Goal: Entertainment & Leisure: Consume media (video, audio)

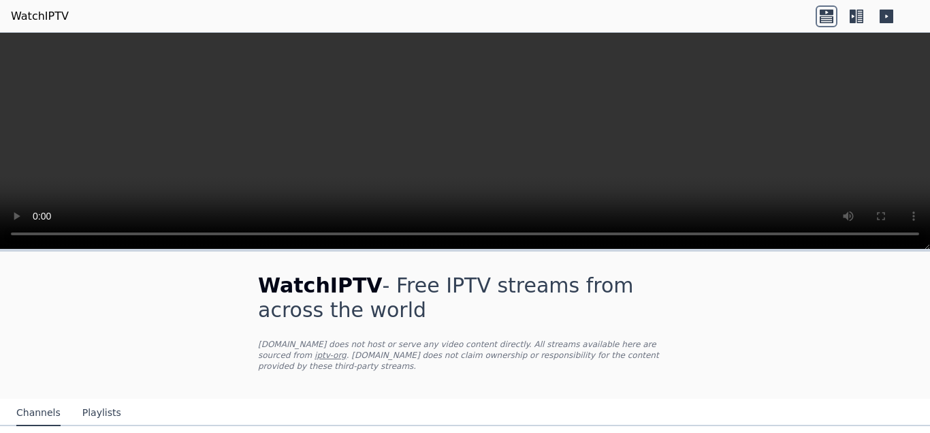
click at [830, 21] on icon at bounding box center [827, 19] width 14 height 7
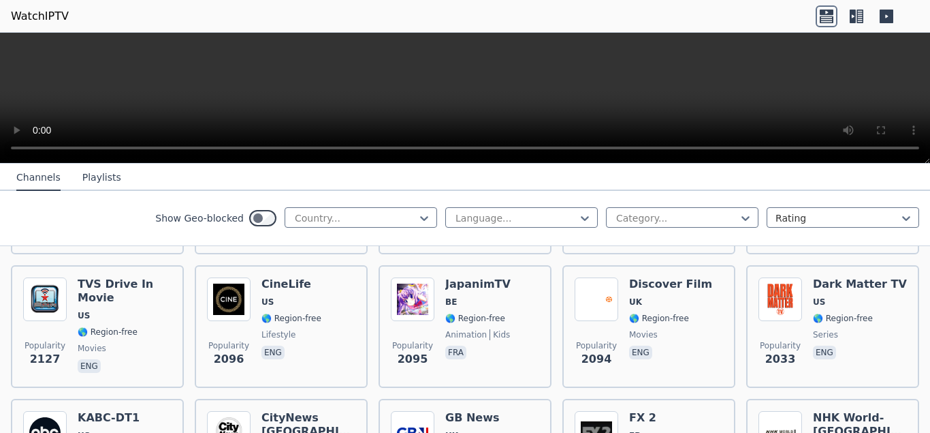
scroll to position [695, 0]
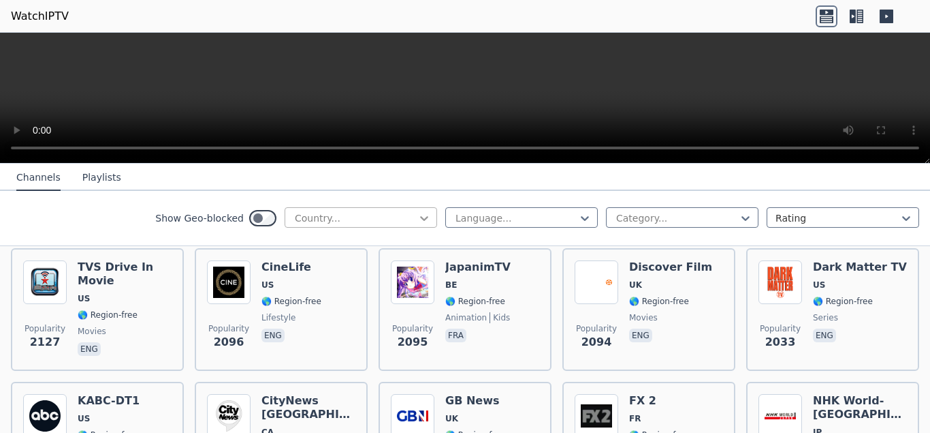
click at [425, 220] on icon at bounding box center [424, 218] width 8 height 5
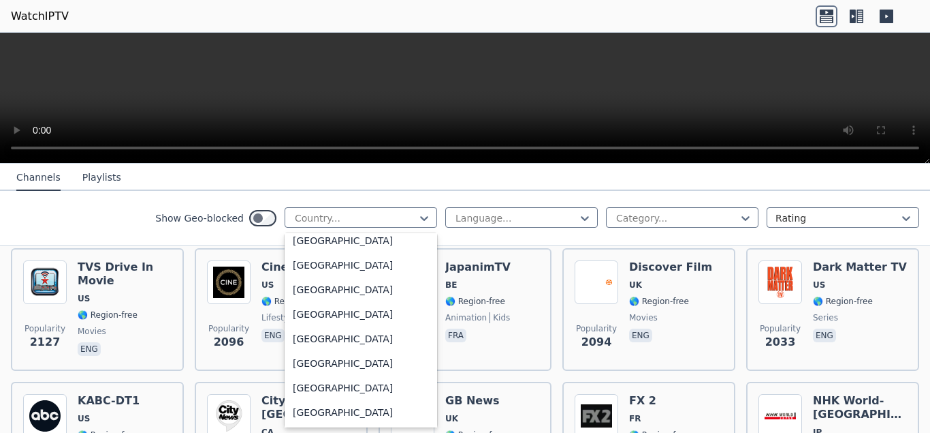
scroll to position [4758, 0]
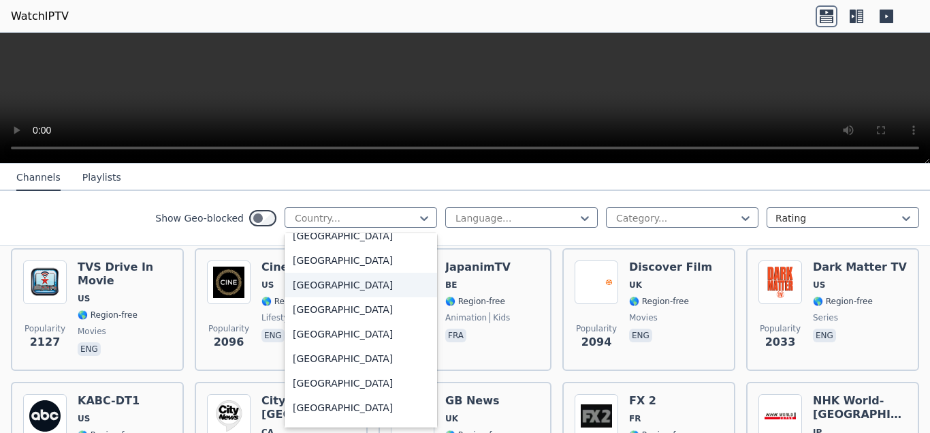
click at [334, 281] on div "[GEOGRAPHIC_DATA]" at bounding box center [361, 284] width 153 height 25
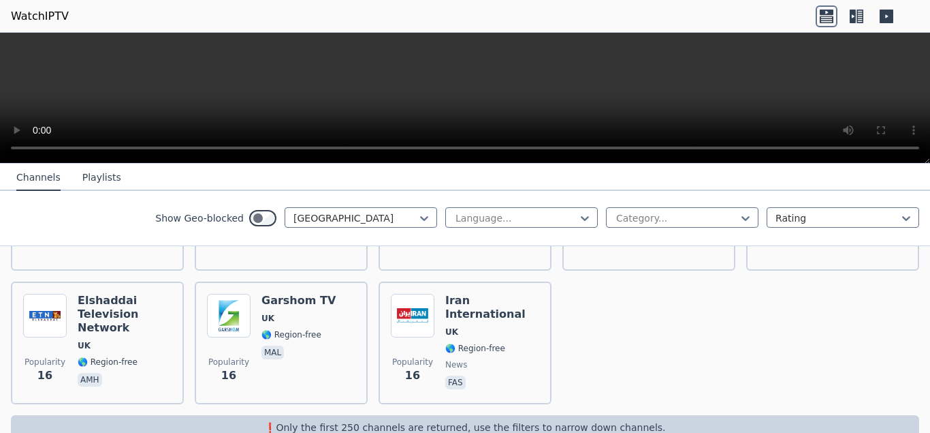
scroll to position [2028, 0]
click at [744, 215] on icon at bounding box center [746, 218] width 14 height 14
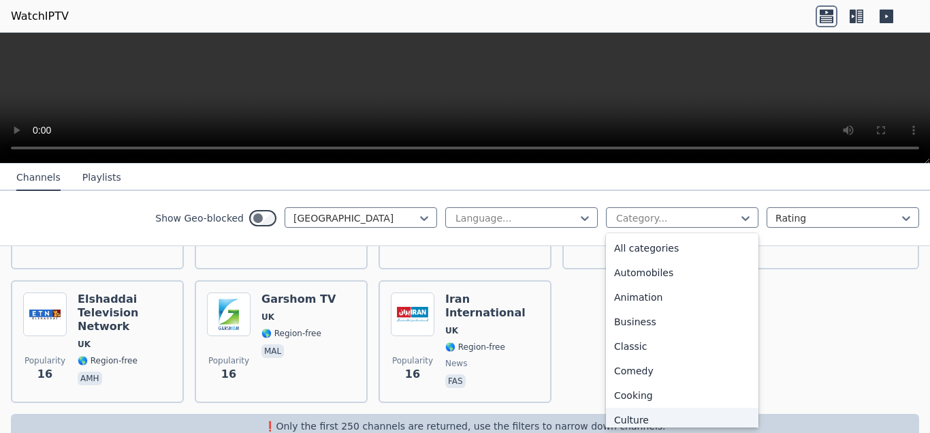
click at [644, 422] on div "Culture" at bounding box center [682, 419] width 153 height 25
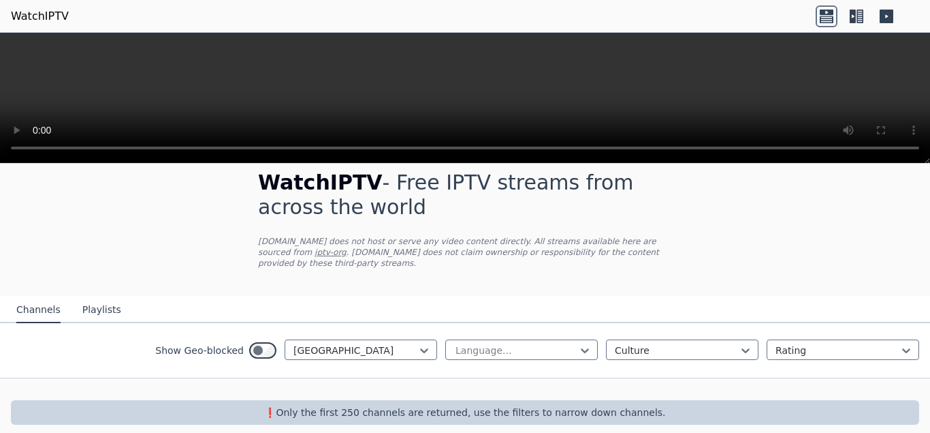
scroll to position [20, 0]
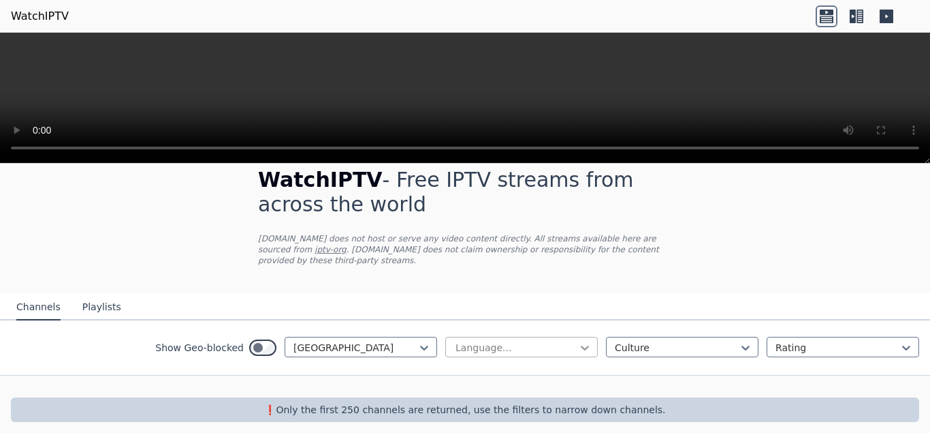
click at [586, 341] on icon at bounding box center [585, 348] width 14 height 14
click at [488, 414] on div "English" at bounding box center [521, 426] width 153 height 25
click at [743, 341] on icon at bounding box center [746, 348] width 14 height 14
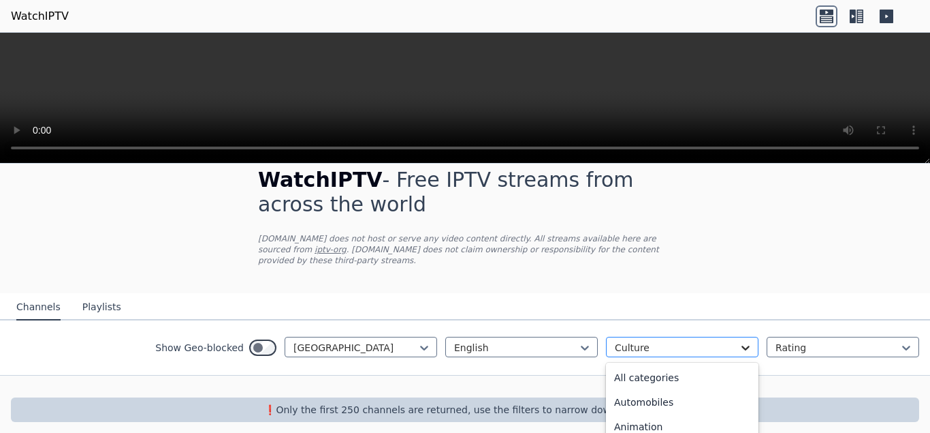
scroll to position [3, 0]
click at [647, 366] on div "All categories" at bounding box center [682, 374] width 153 height 25
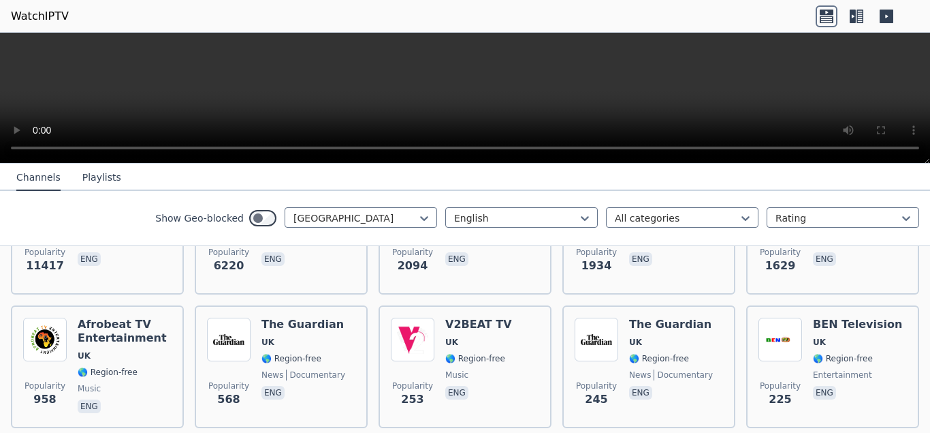
scroll to position [277, 0]
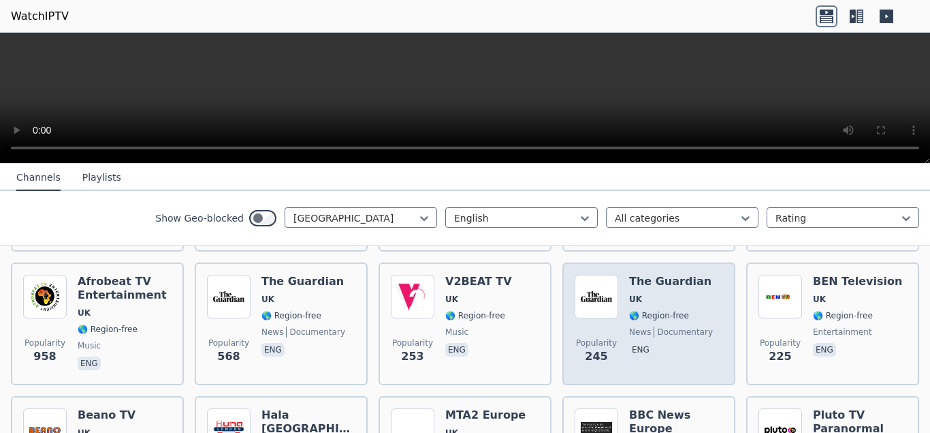
click at [651, 297] on div "The Guardian UK 🌎 Region-free news documentary eng" at bounding box center [671, 323] width 84 height 98
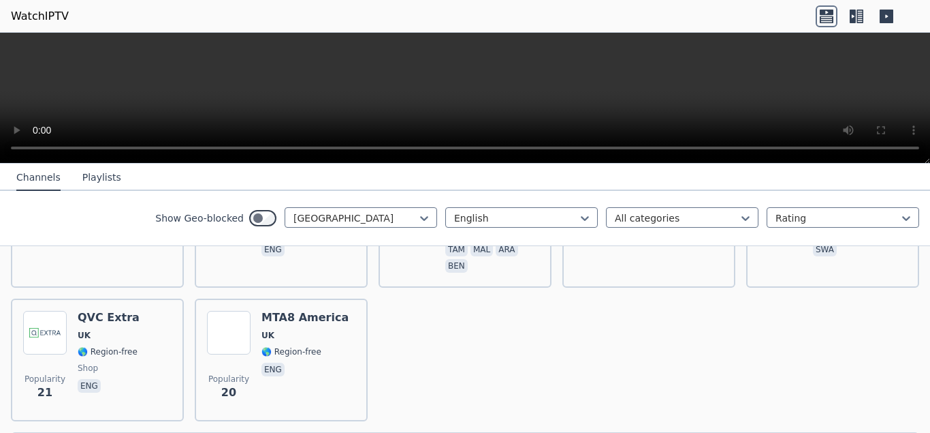
scroll to position [0, 0]
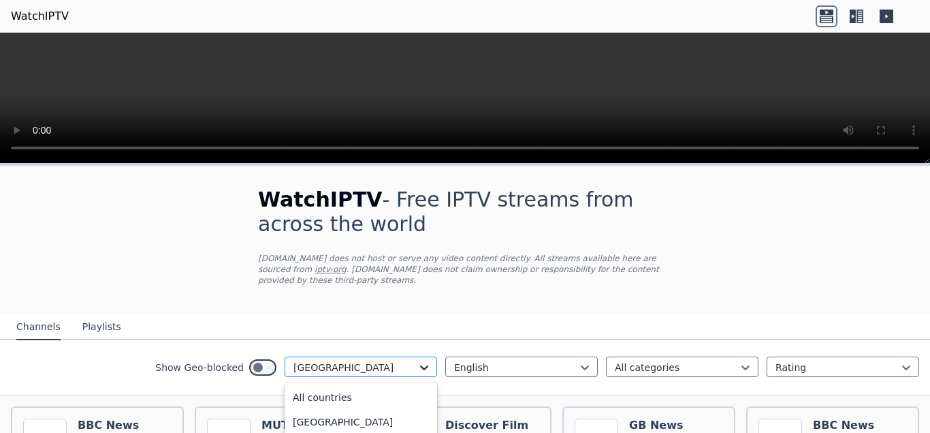
click at [423, 360] on icon at bounding box center [425, 367] width 14 height 14
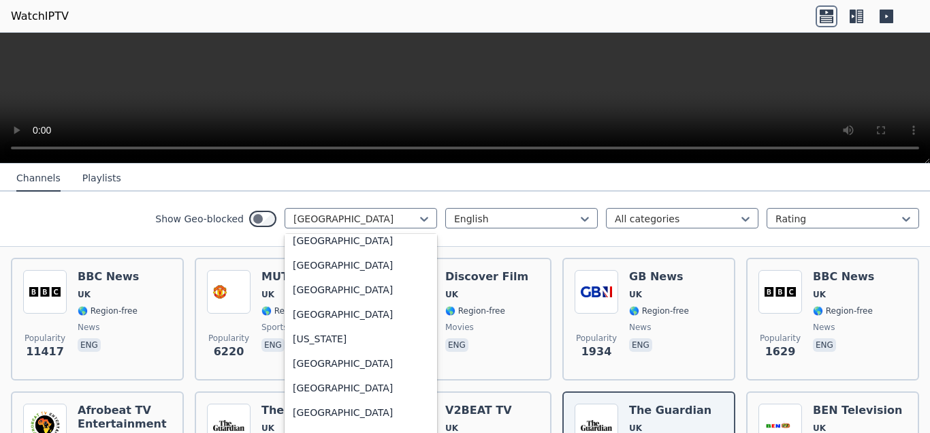
scroll to position [1602, 0]
click at [321, 253] on div "[GEOGRAPHIC_DATA]" at bounding box center [361, 240] width 153 height 25
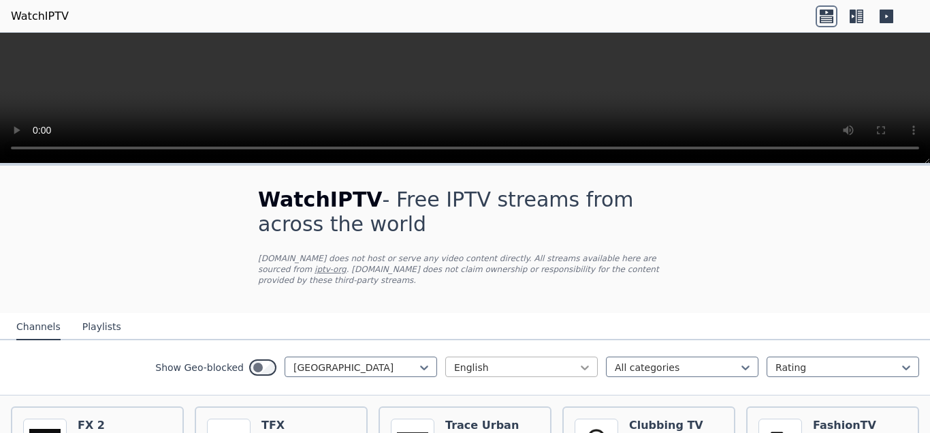
click at [586, 365] on icon at bounding box center [585, 367] width 8 height 5
click at [501, 385] on div "All languages" at bounding box center [521, 397] width 153 height 25
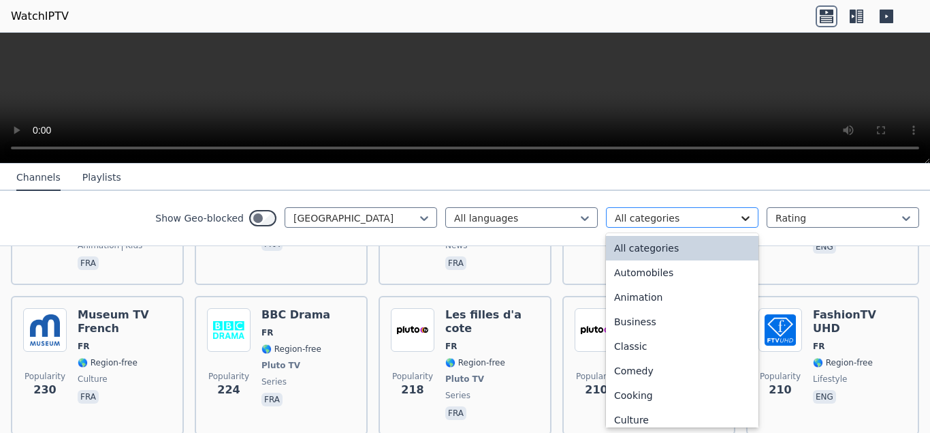
click at [746, 216] on icon at bounding box center [746, 218] width 14 height 14
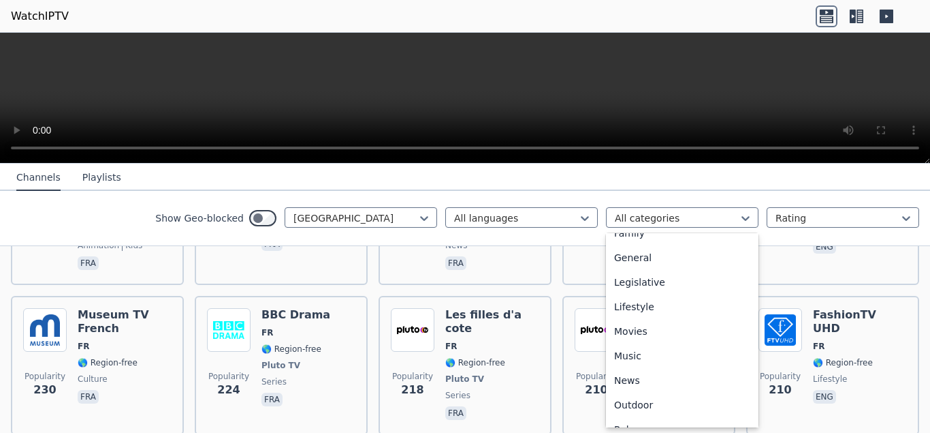
scroll to position [330, 0]
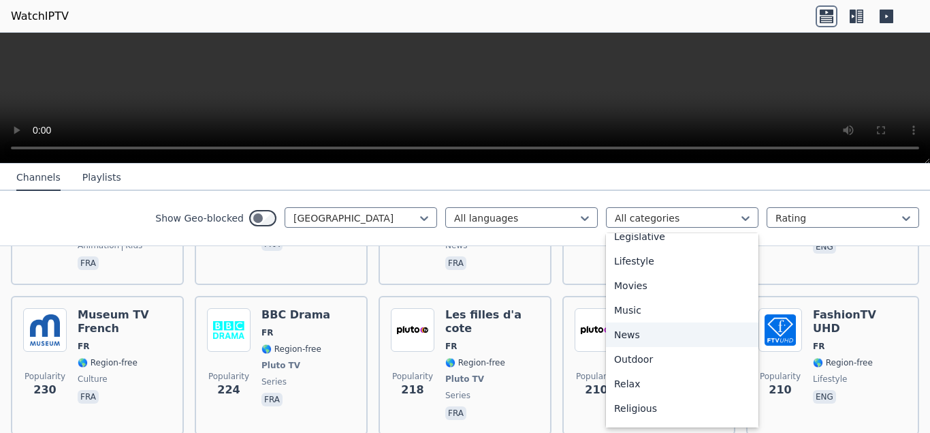
click at [640, 332] on div "News" at bounding box center [682, 334] width 153 height 25
